Goal: Task Accomplishment & Management: Manage account settings

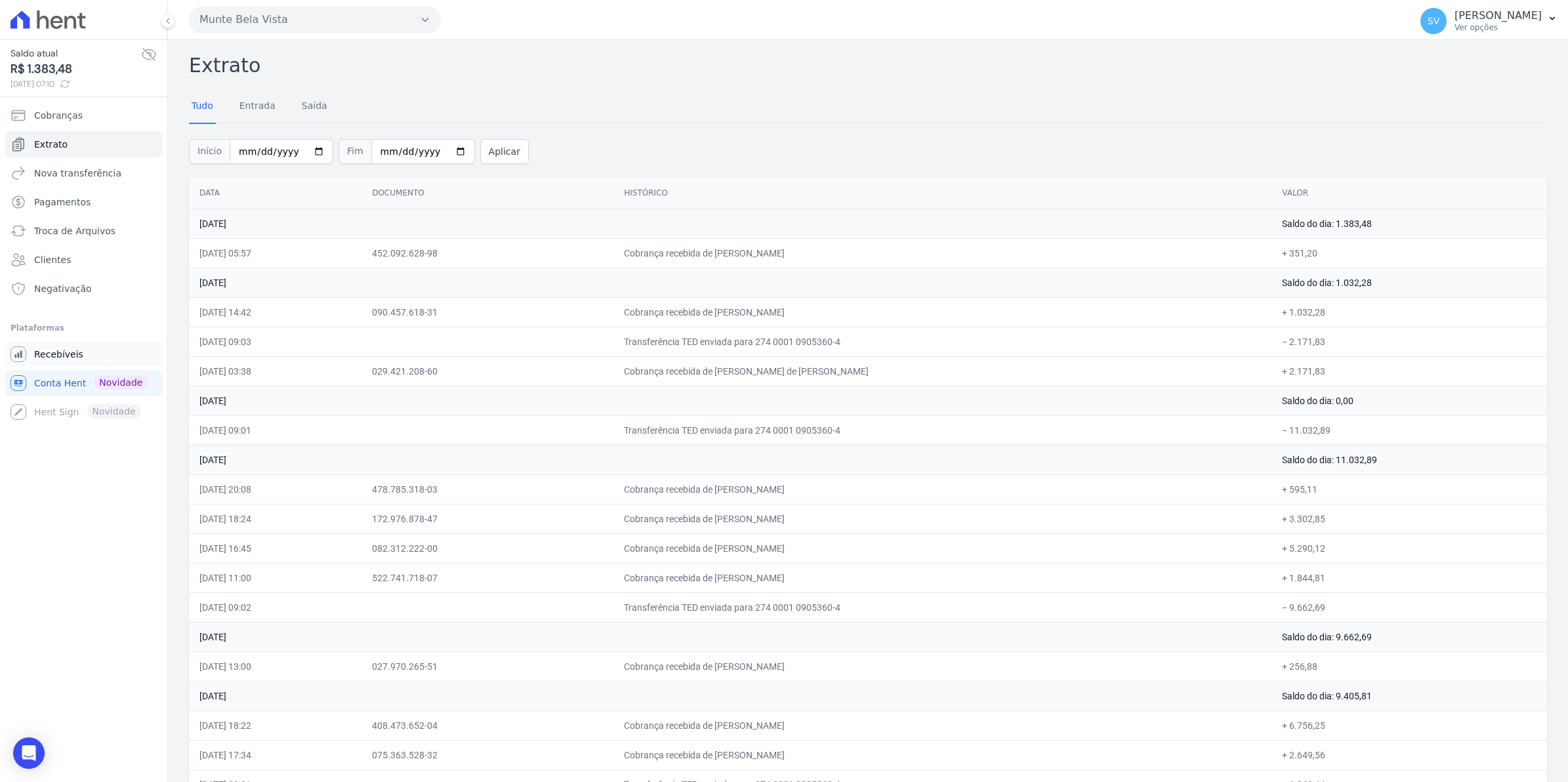
click at [34, 359] on span "Recebíveis" at bounding box center [58, 354] width 50 height 13
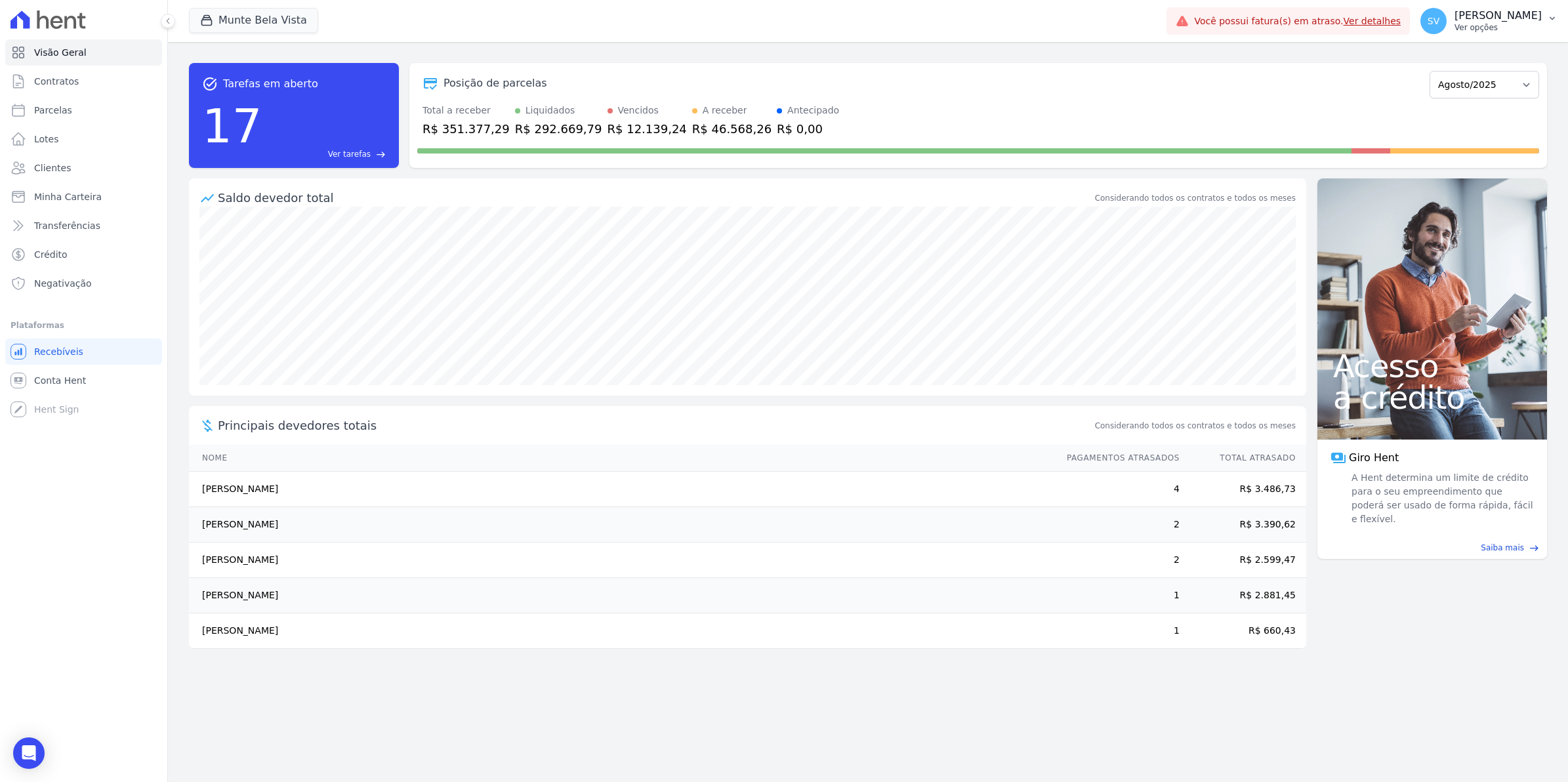
click at [1447, 18] on span "SV" at bounding box center [1433, 20] width 26 height 26
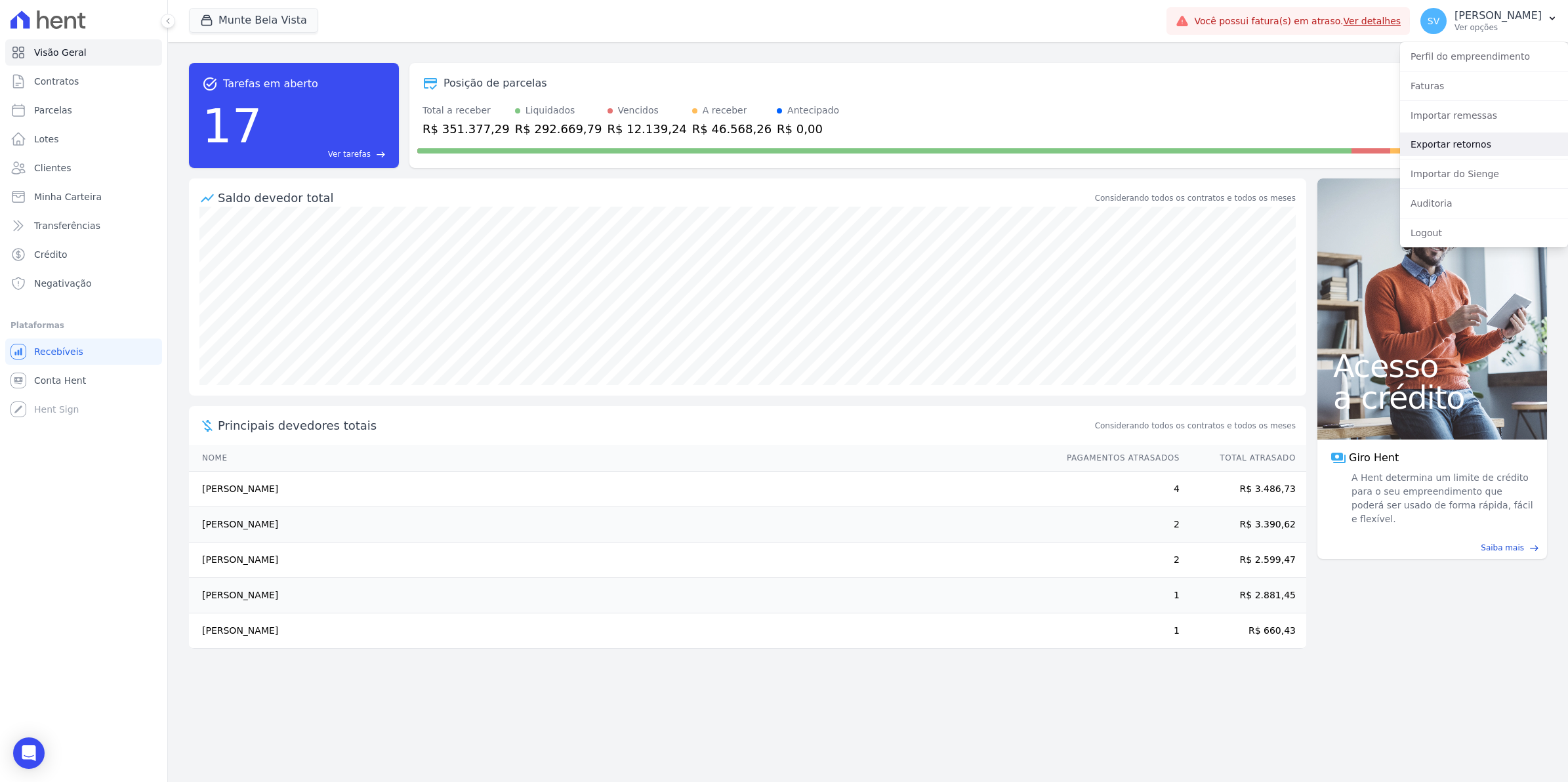
click at [1448, 145] on link "Exportar retornos" at bounding box center [1485, 145] width 168 height 24
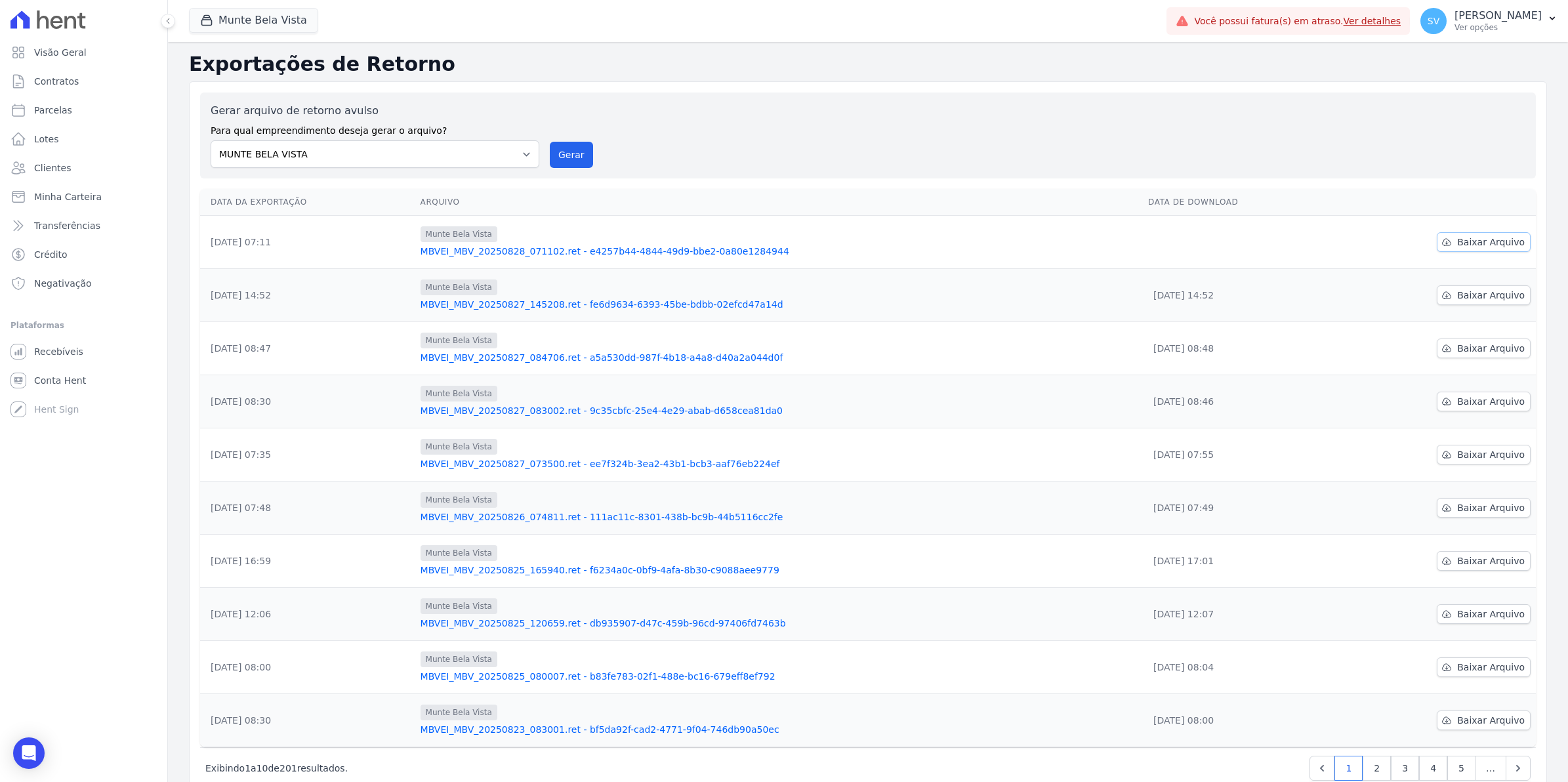
click at [1477, 244] on span "Baixar Arquivo" at bounding box center [1491, 242] width 68 height 13
click at [61, 378] on span "Conta Hent" at bounding box center [60, 380] width 52 height 13
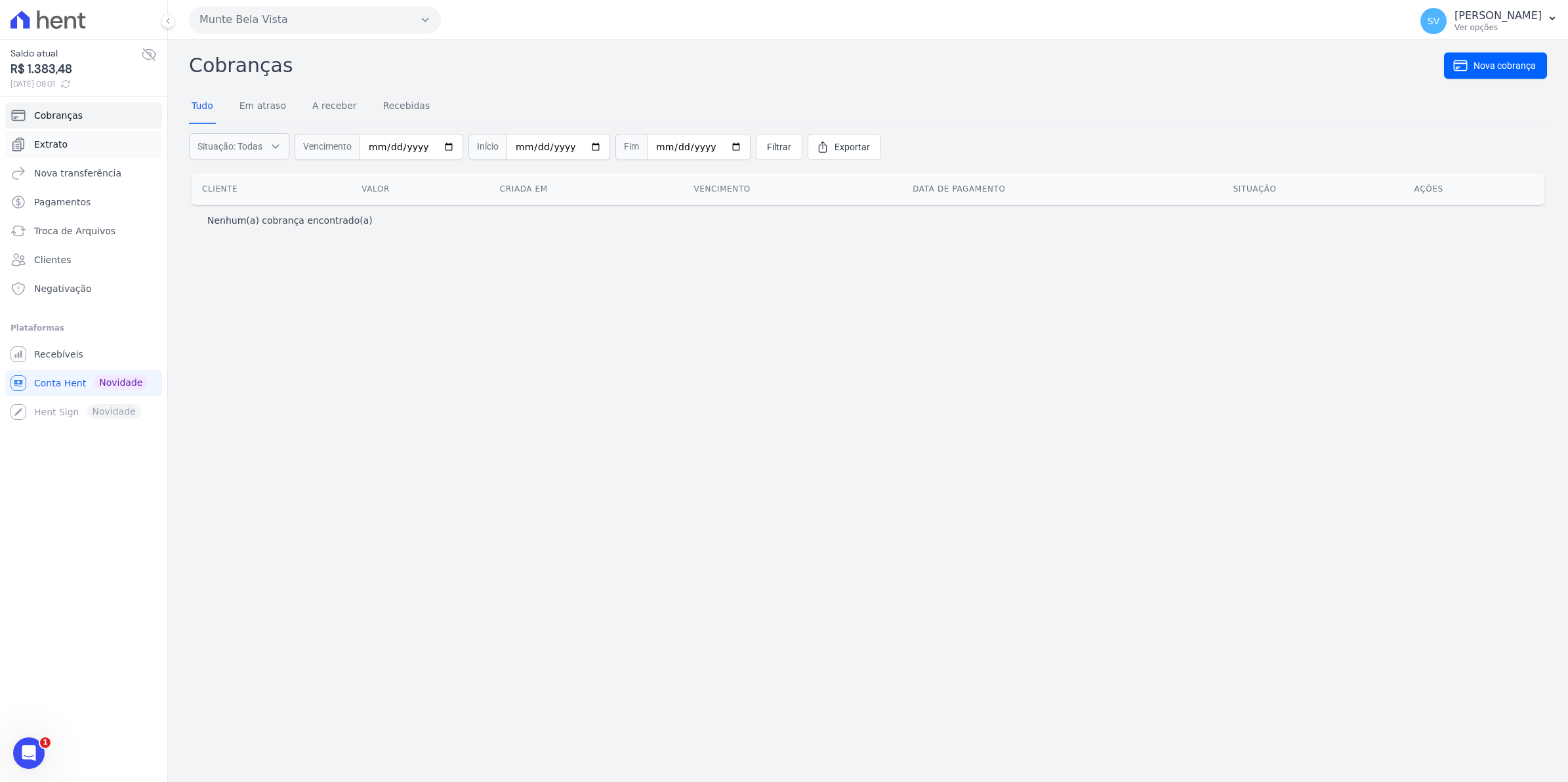
click at [48, 142] on span "Extrato" at bounding box center [50, 144] width 34 height 13
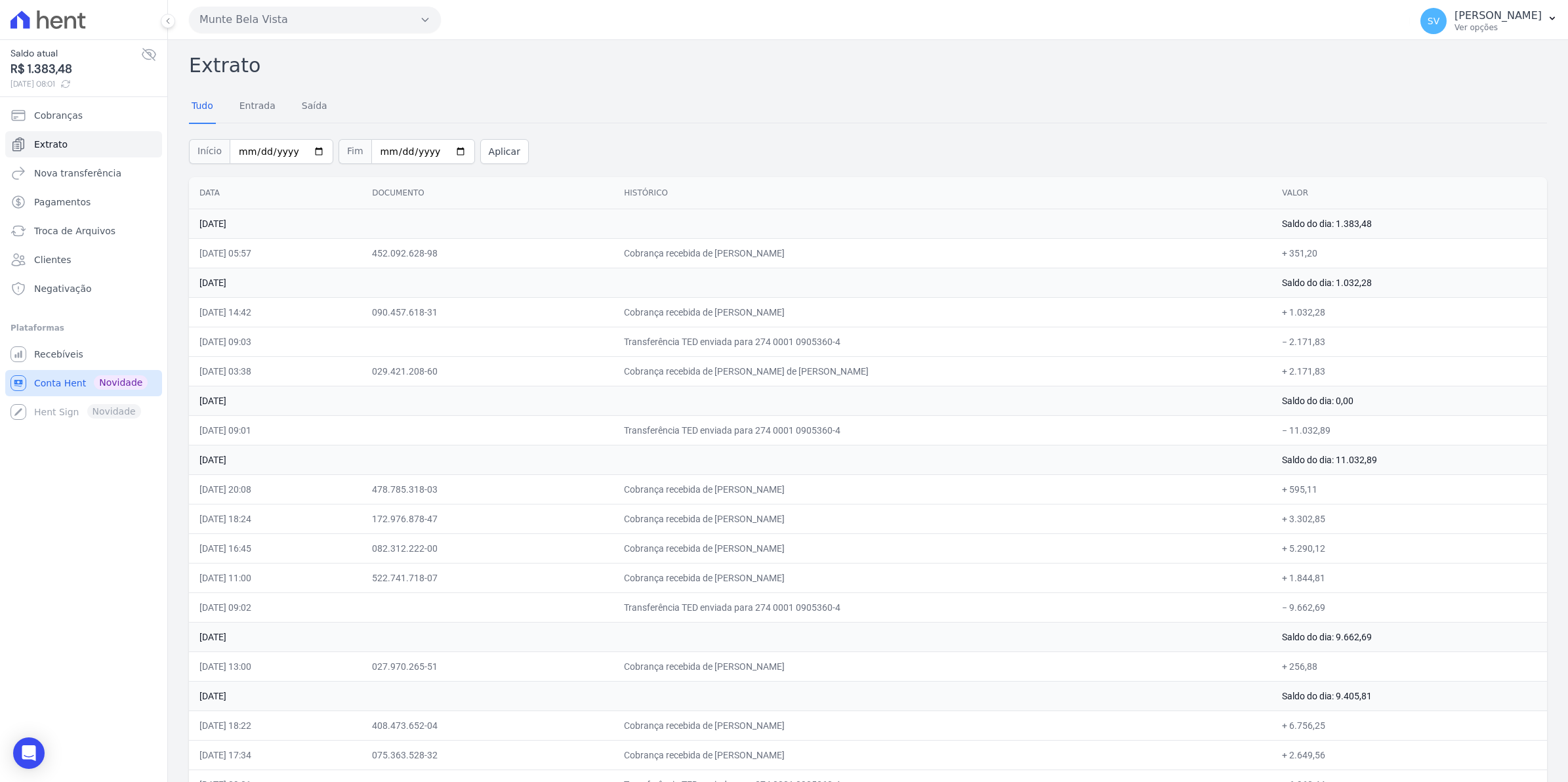
click at [51, 385] on span "Conta Hent" at bounding box center [60, 383] width 52 height 13
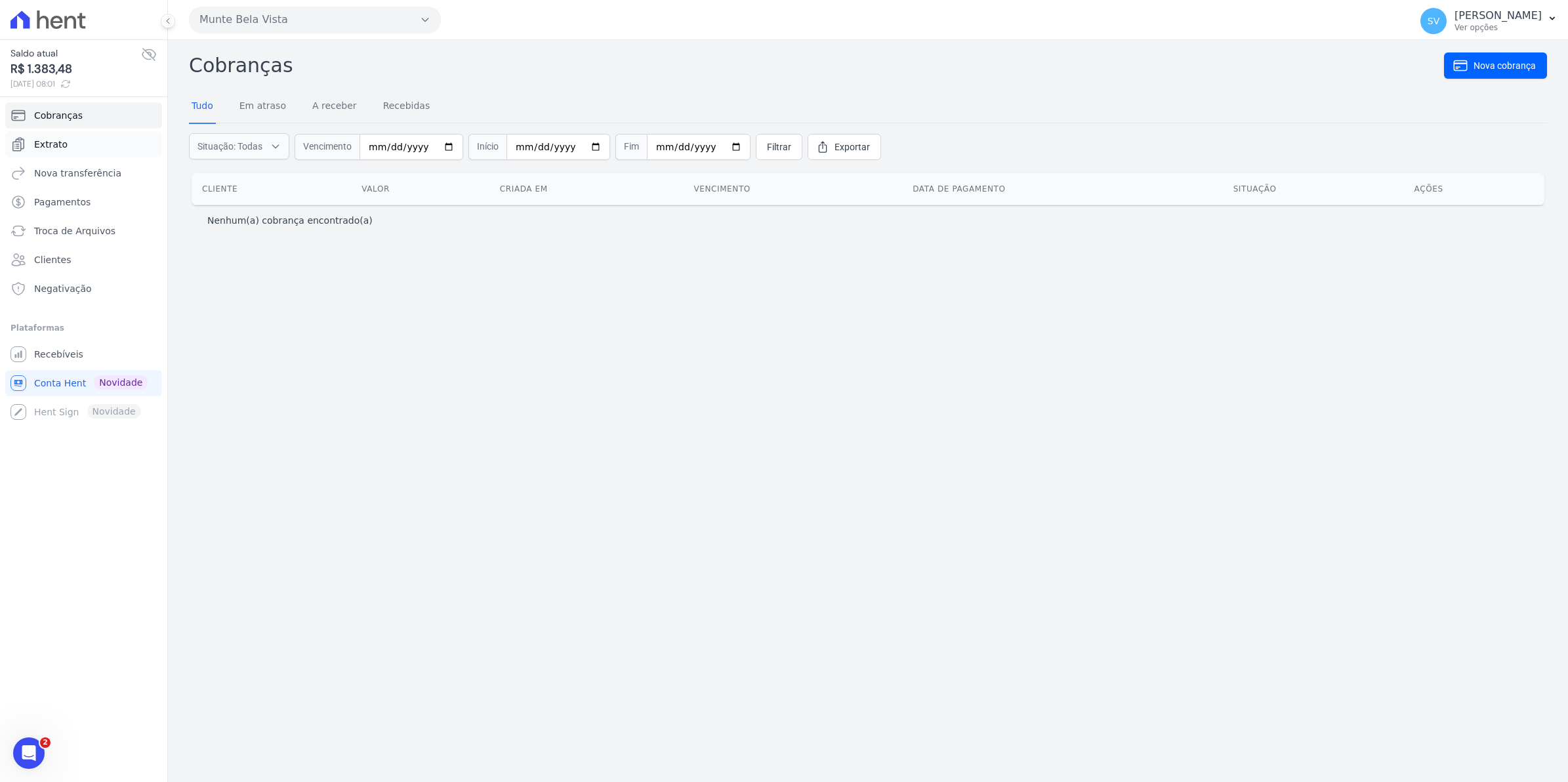
click at [31, 145] on link "Extrato" at bounding box center [83, 144] width 156 height 26
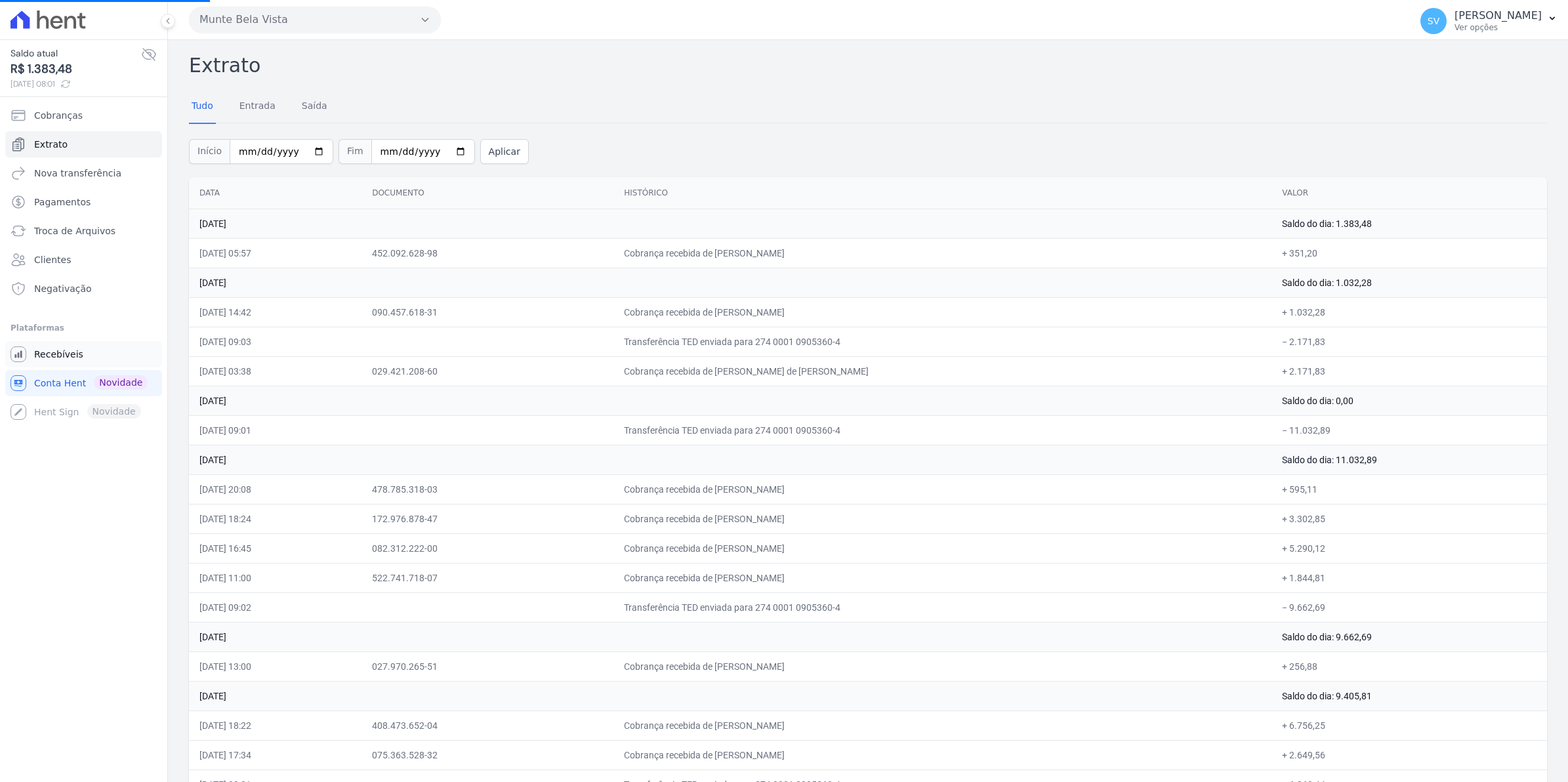
click at [51, 353] on span "Recebíveis" at bounding box center [58, 354] width 50 height 13
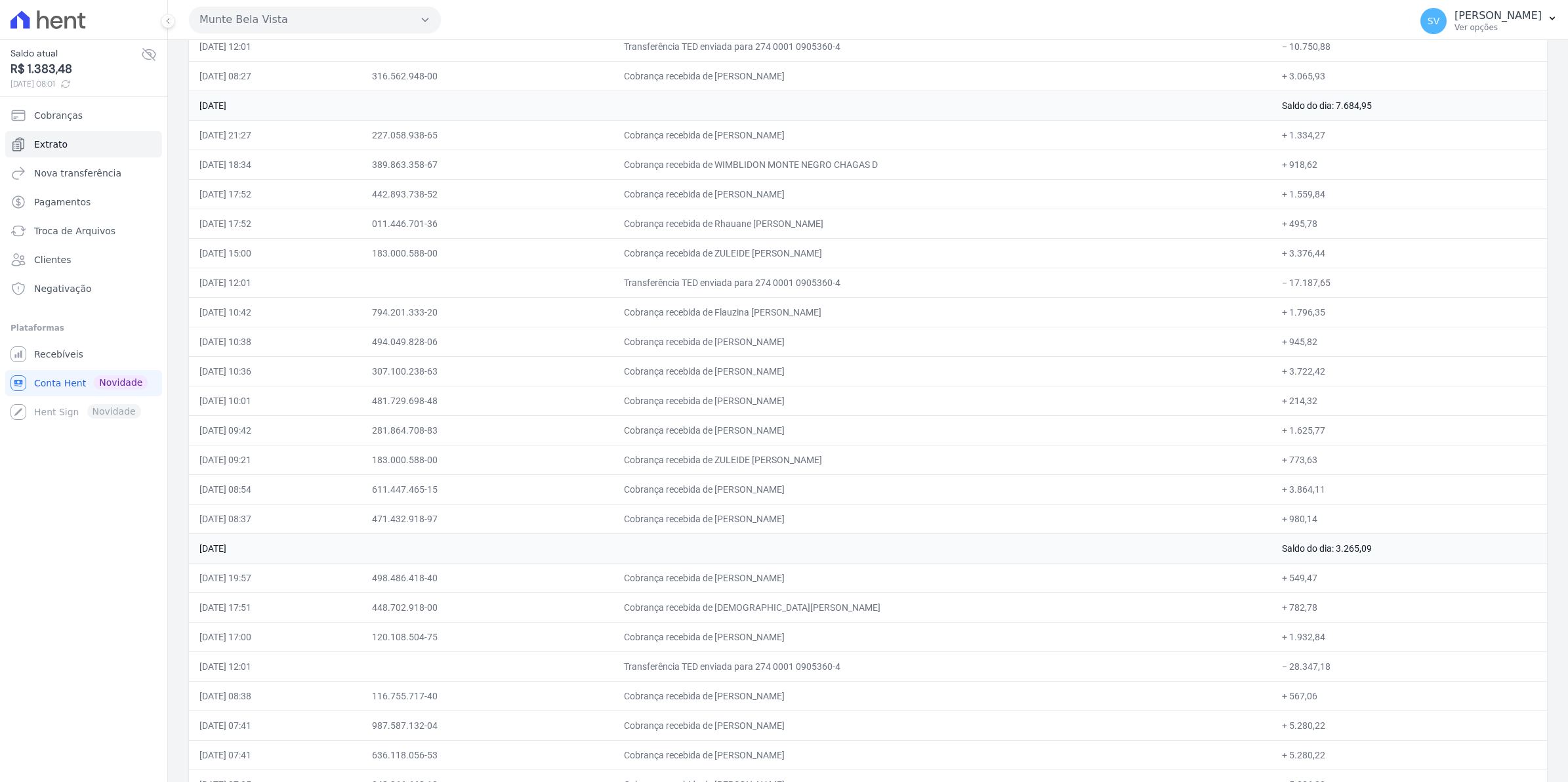
scroll to position [4391, 0]
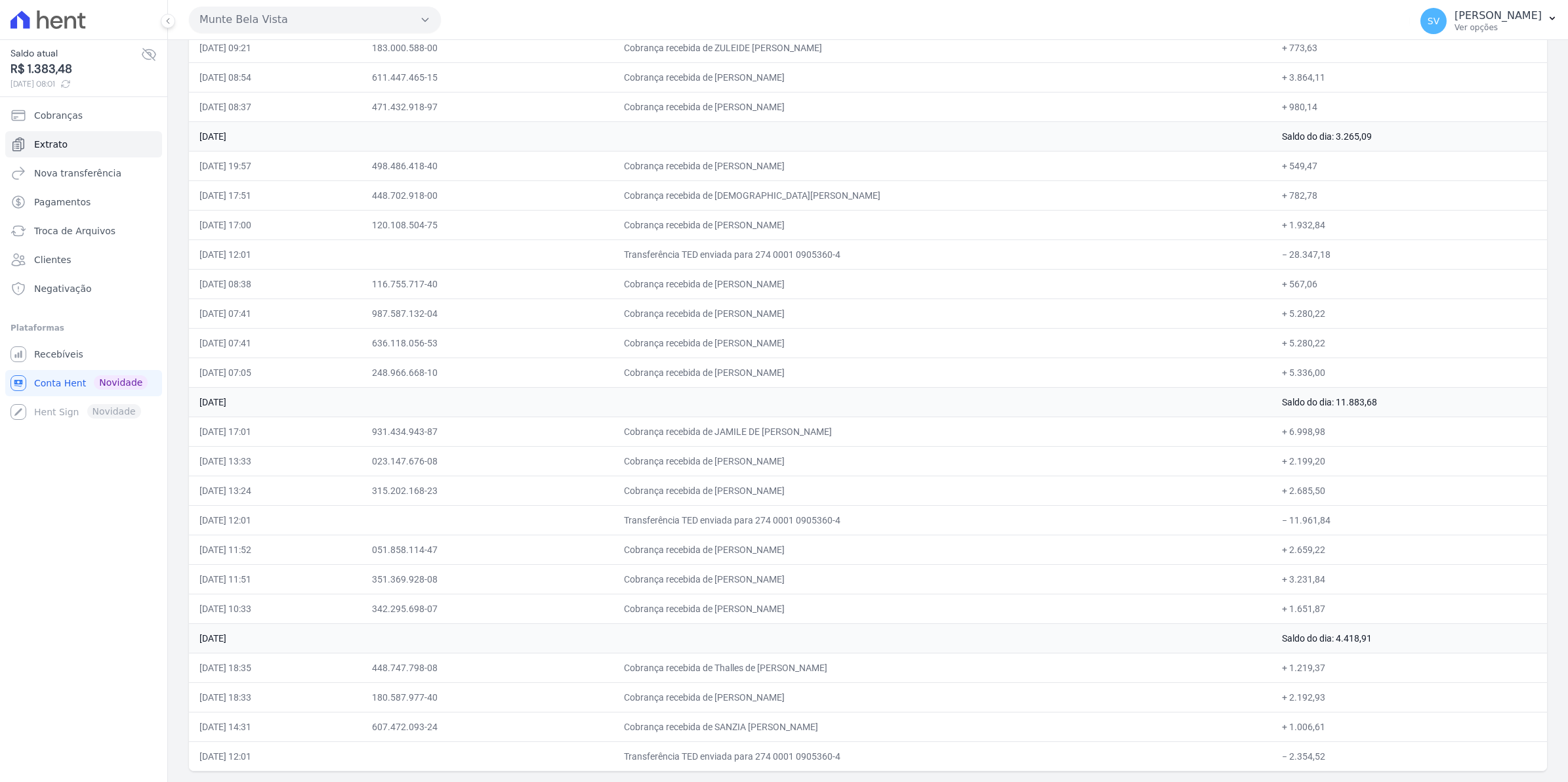
drag, startPoint x: 192, startPoint y: 215, endPoint x: 1476, endPoint y: 824, distance: 1421.1
click at [1476, 781] on html "Saldo atual R$ 1.383,48 [DATE] 08:01 Cobranças Extrato Nova transferência Pagam…" at bounding box center [784, 391] width 1568 height 782
copy table "Data Documento Histórico Valor"
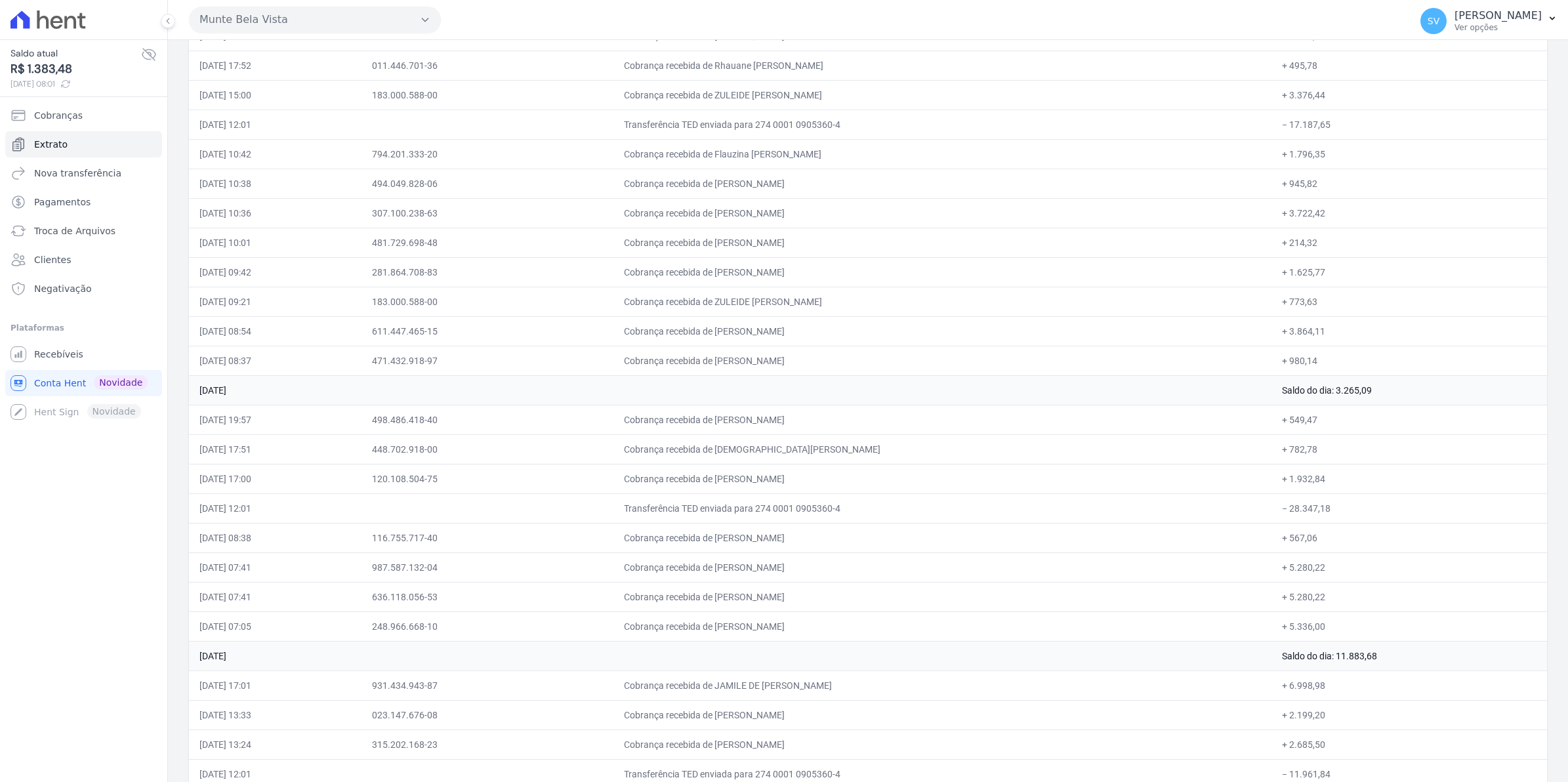
scroll to position [4063, 0]
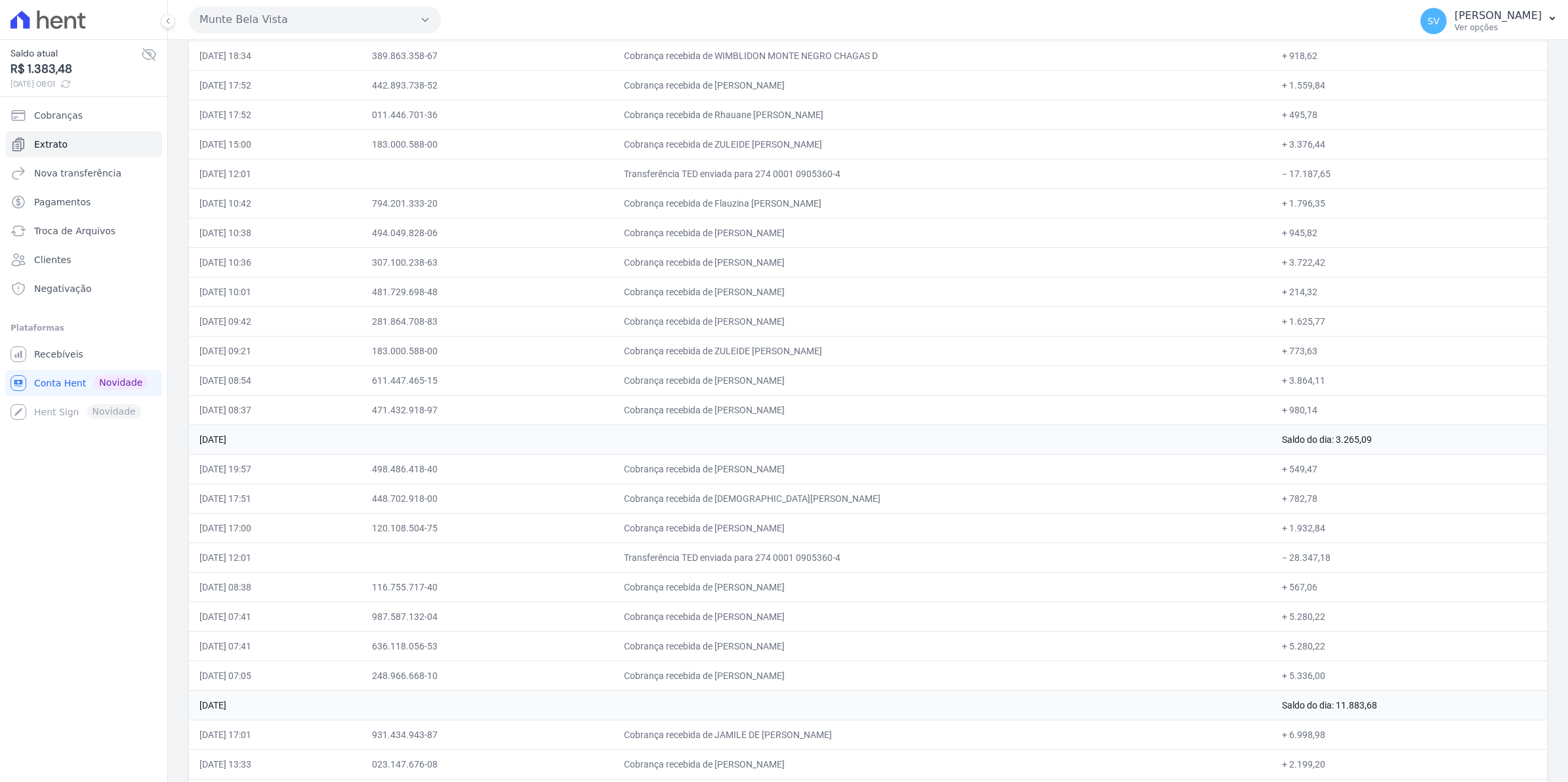
click at [746, 572] on td "Transferência TED enviada para 274 0001 0905360-4" at bounding box center [942, 557] width 658 height 30
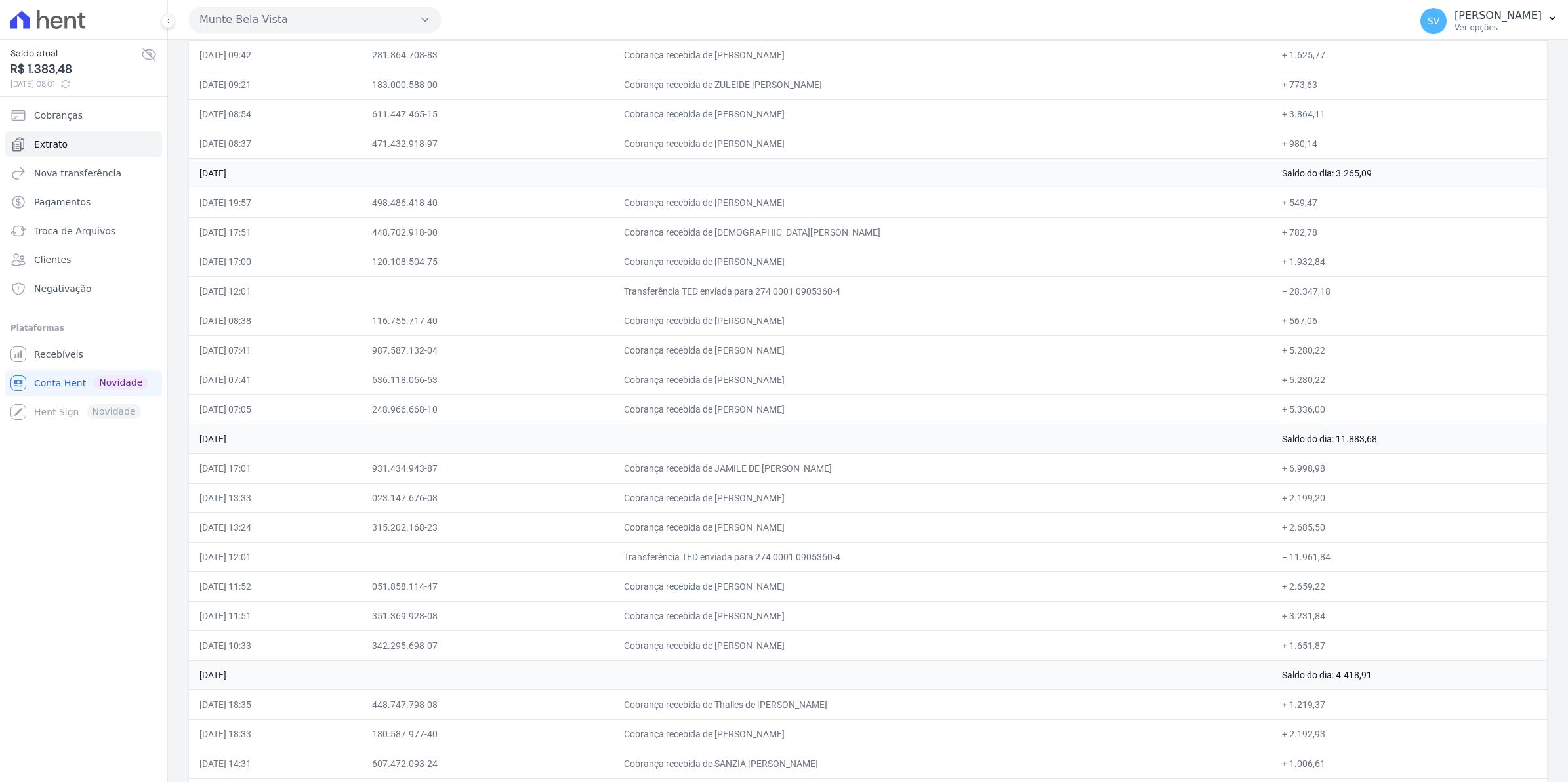
scroll to position [4391, 0]
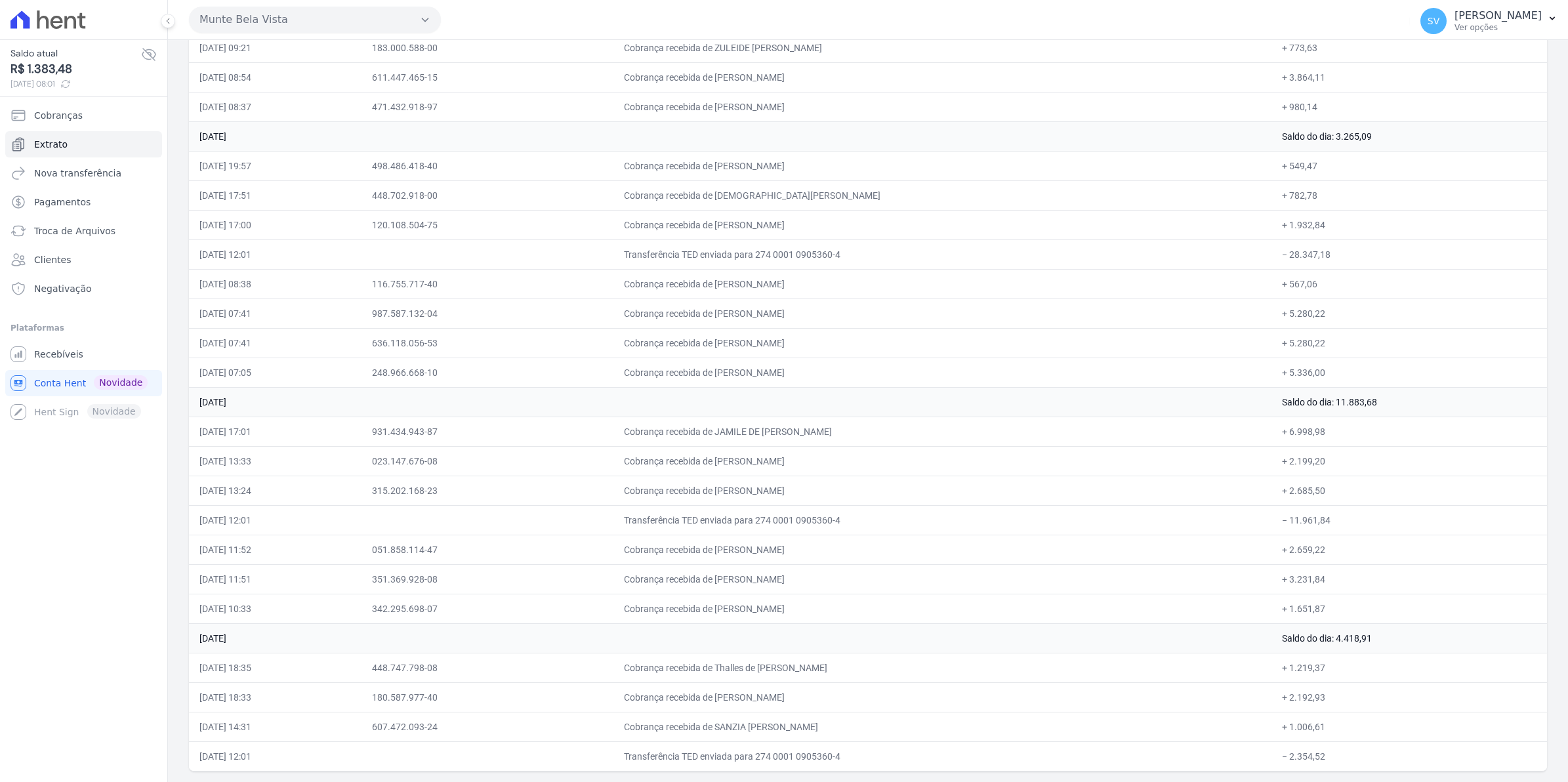
click at [1104, 484] on td "Cobrança recebida de [PERSON_NAME]" at bounding box center [942, 490] width 658 height 30
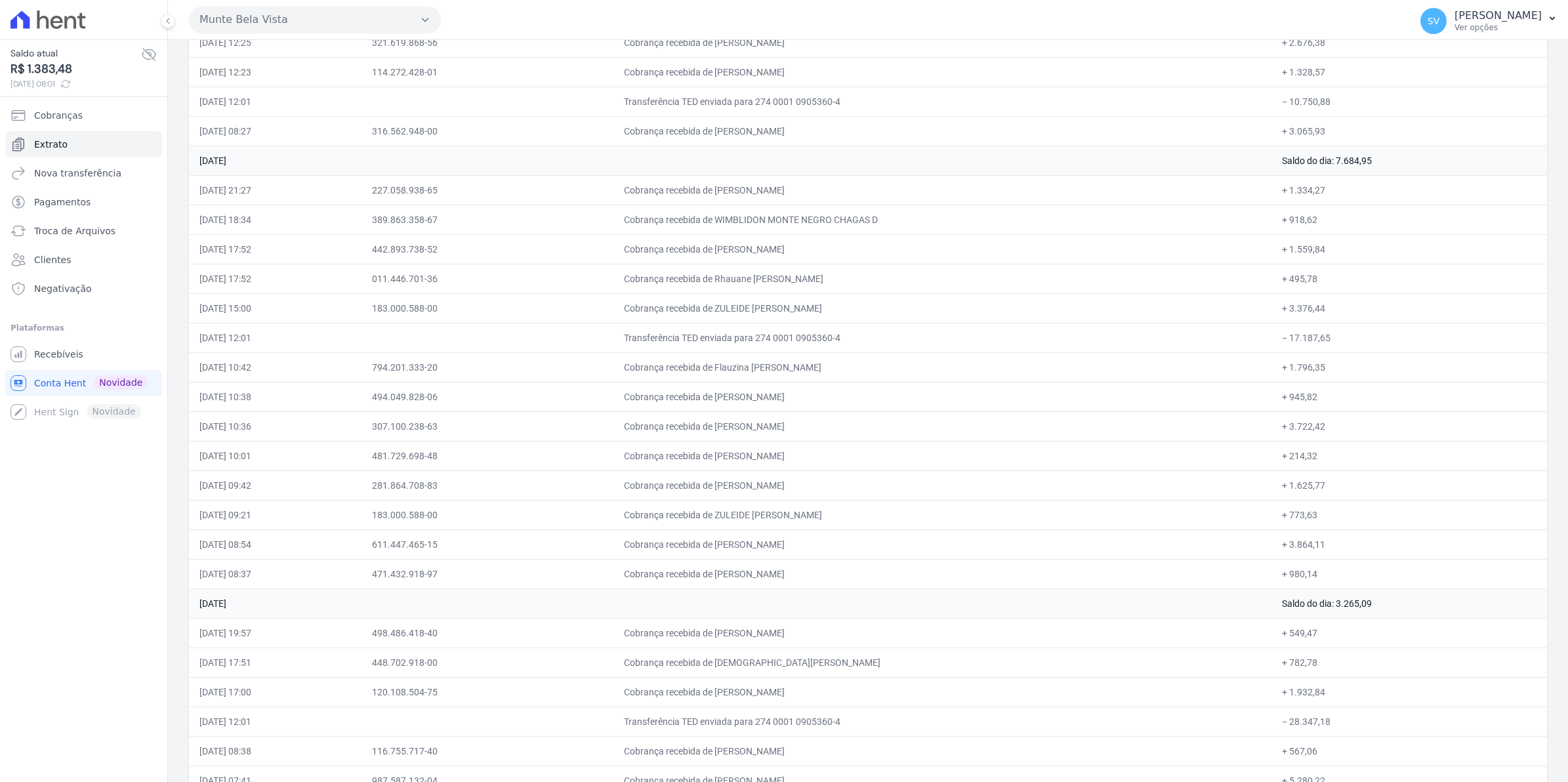
drag, startPoint x: 969, startPoint y: 700, endPoint x: 972, endPoint y: 683, distance: 17.3
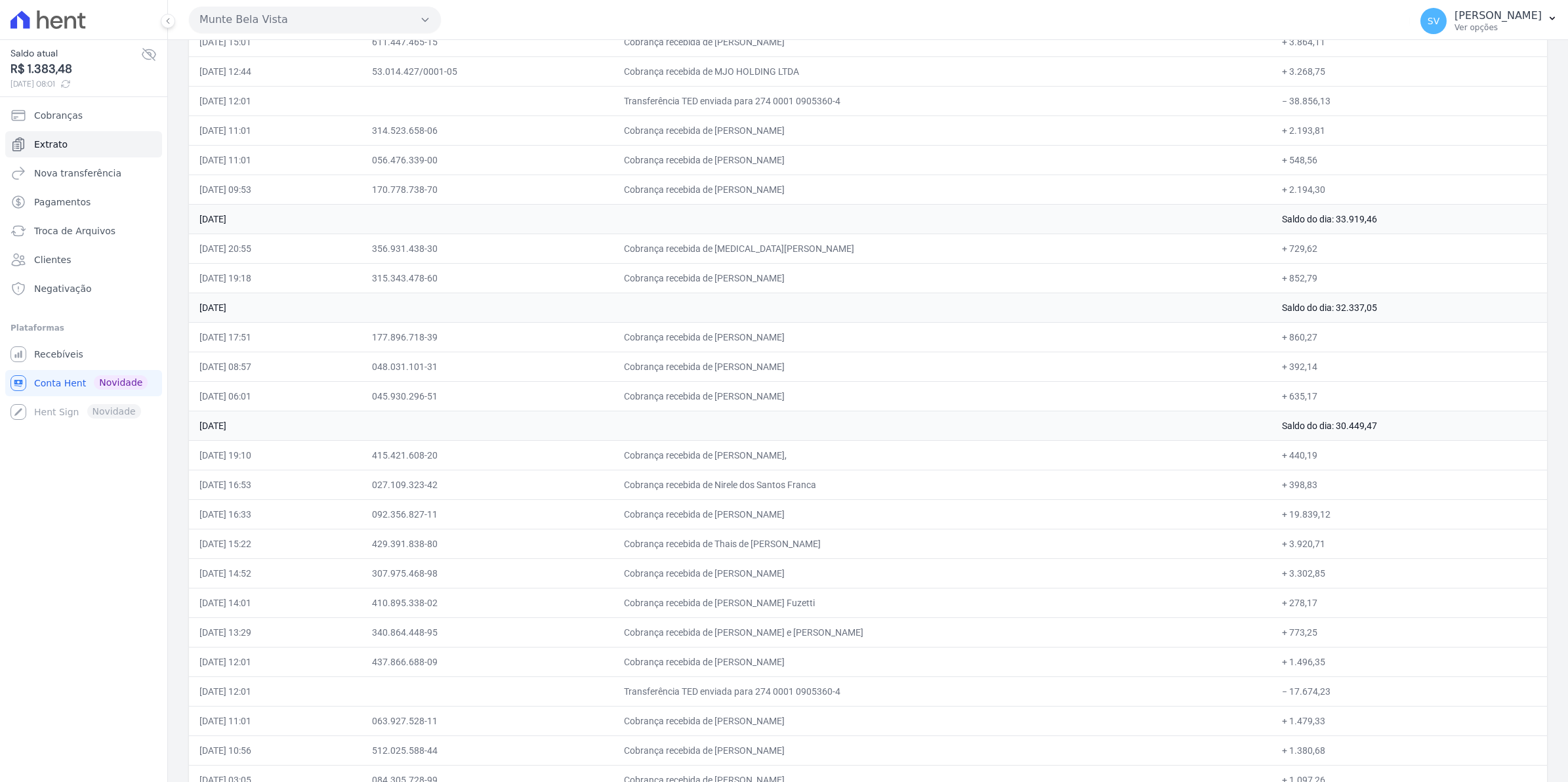
scroll to position [2833, 0]
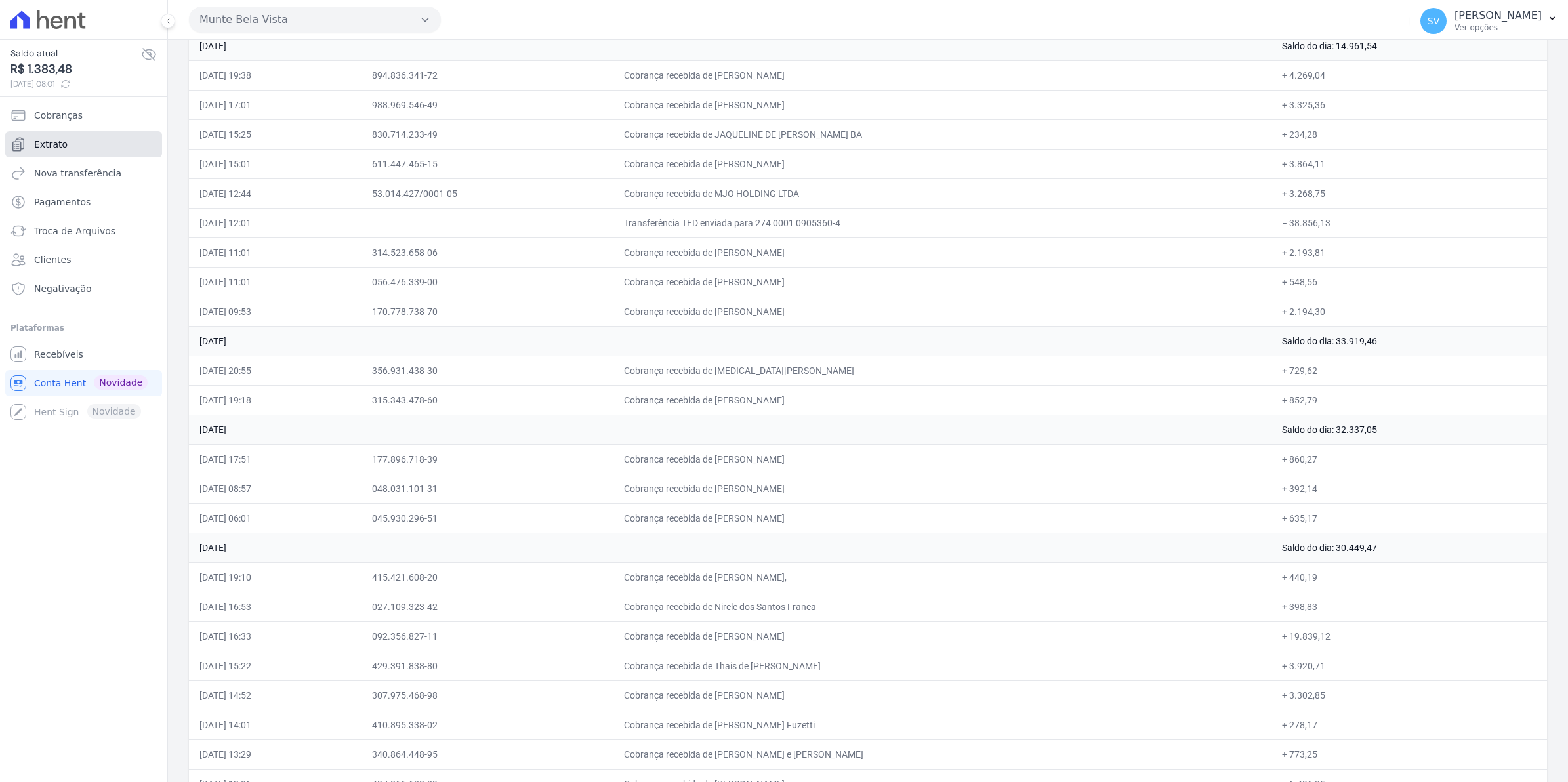
click at [53, 135] on link "Extrato" at bounding box center [83, 144] width 156 height 26
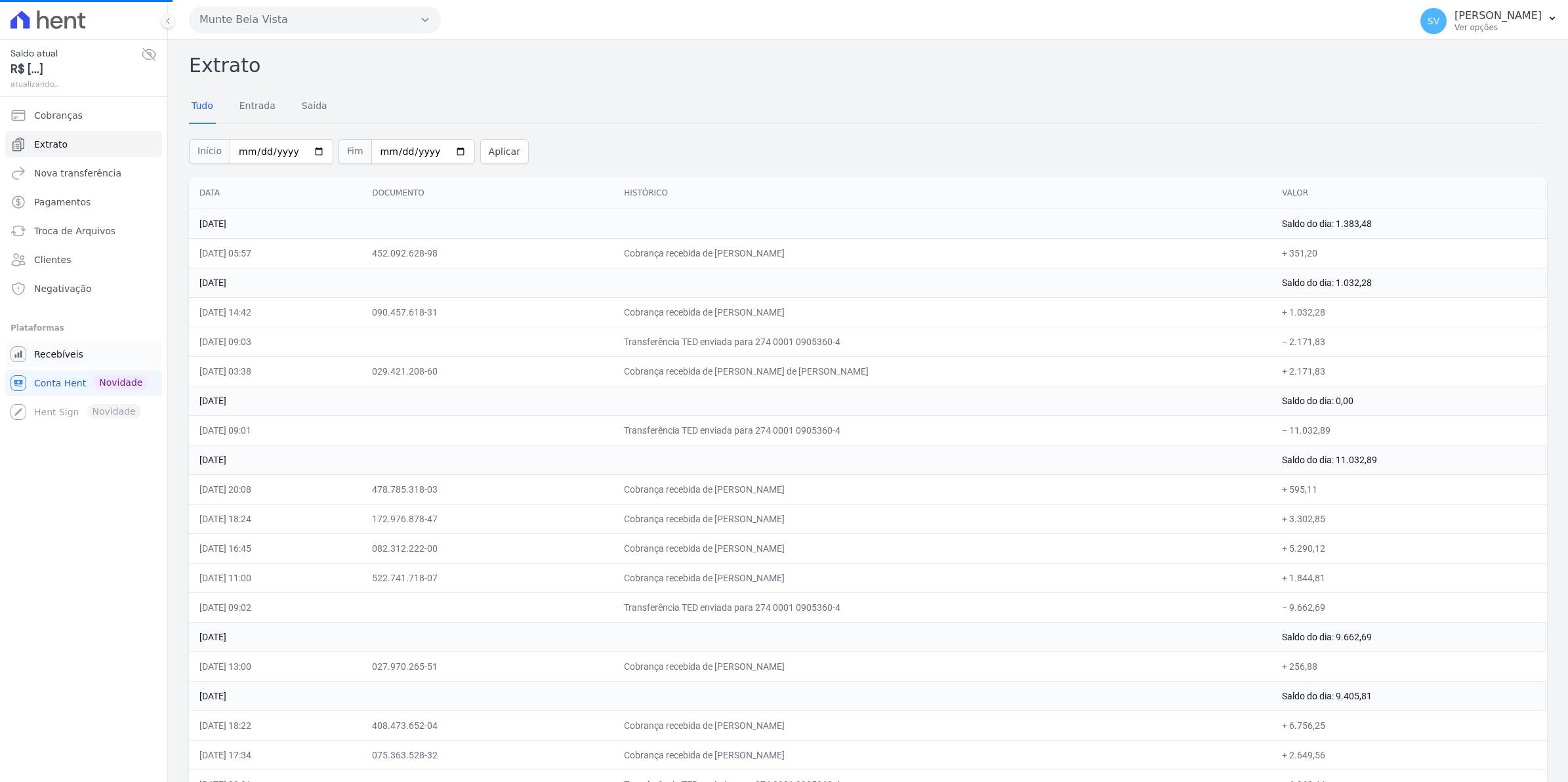
click at [62, 351] on span "Recebíveis" at bounding box center [58, 354] width 50 height 13
